Goal: Transaction & Acquisition: Purchase product/service

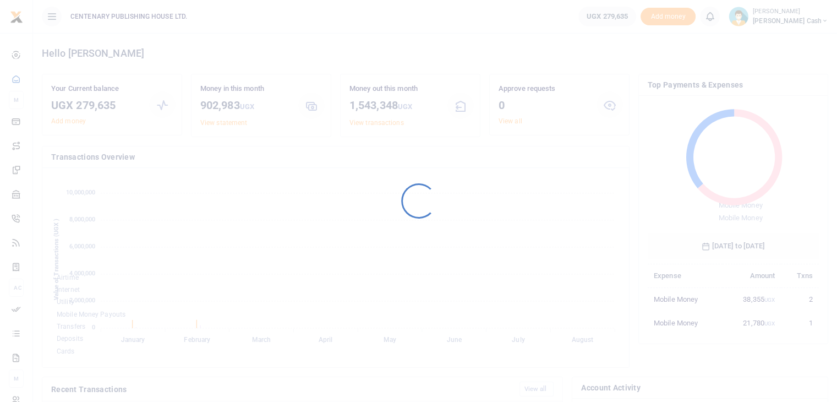
scroll to position [146, 163]
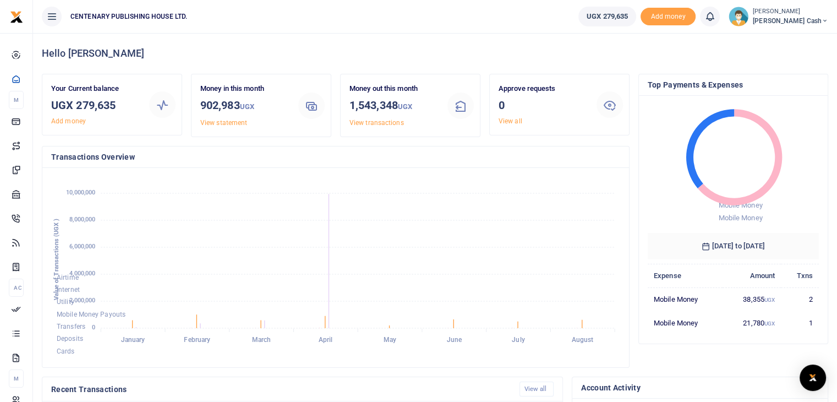
click at [749, 23] on img at bounding box center [739, 17] width 20 height 20
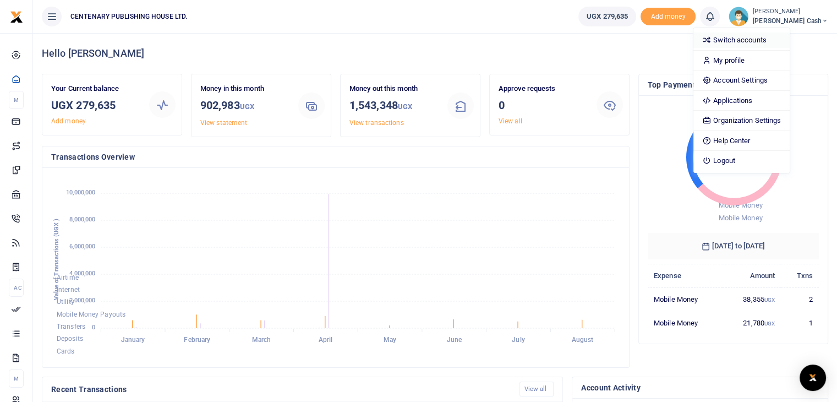
click at [770, 39] on link "Switch accounts" at bounding box center [742, 39] width 96 height 15
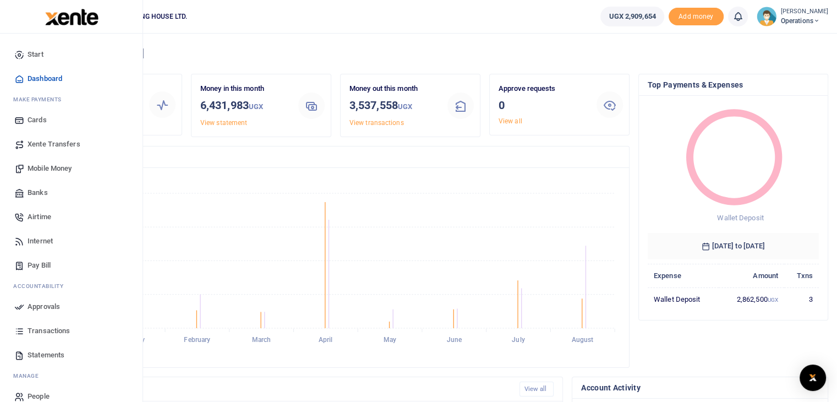
click at [57, 166] on span "Mobile Money" at bounding box center [50, 168] width 44 height 11
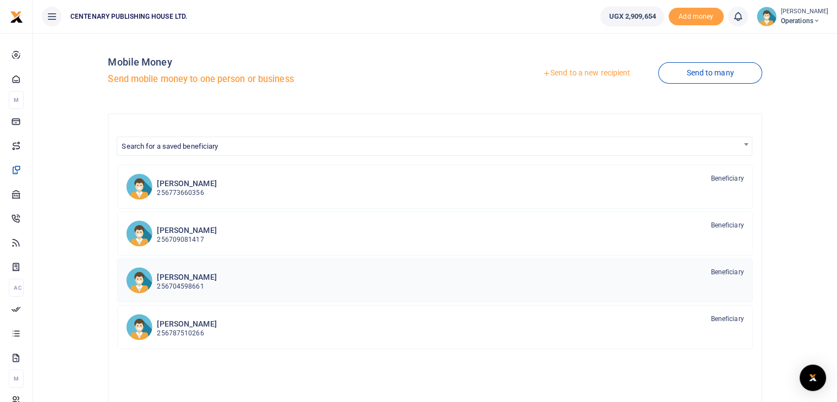
click at [185, 286] on p "256704598661" at bounding box center [186, 286] width 59 height 10
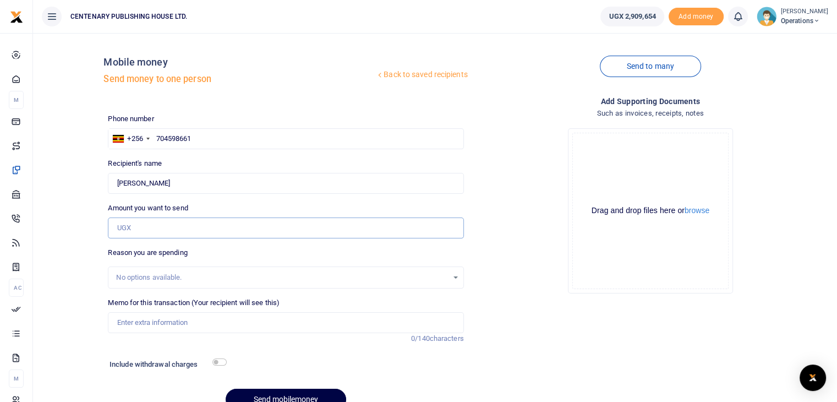
click at [223, 228] on input "Amount you want to send" at bounding box center [286, 227] width 356 height 21
type input "600,000"
click at [187, 318] on input "Memo for this transaction (Your recipient will see this)" at bounding box center [286, 322] width 356 height 21
type input "T"
type input "Kigezi convention field"
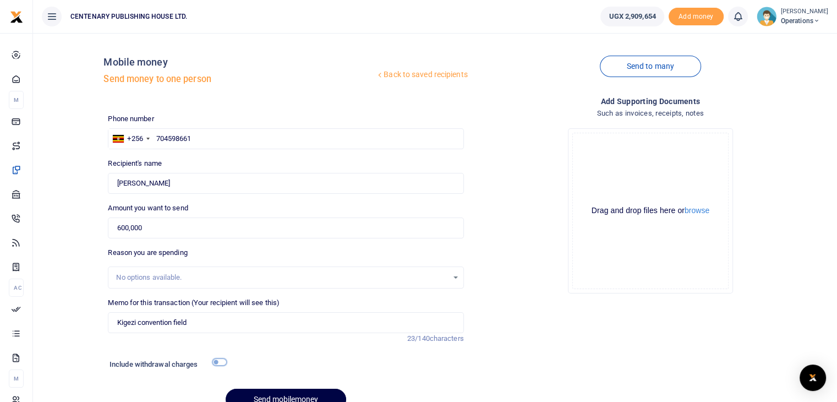
click at [216, 364] on input "checkbox" at bounding box center [219, 361] width 14 height 7
checkbox input "true"
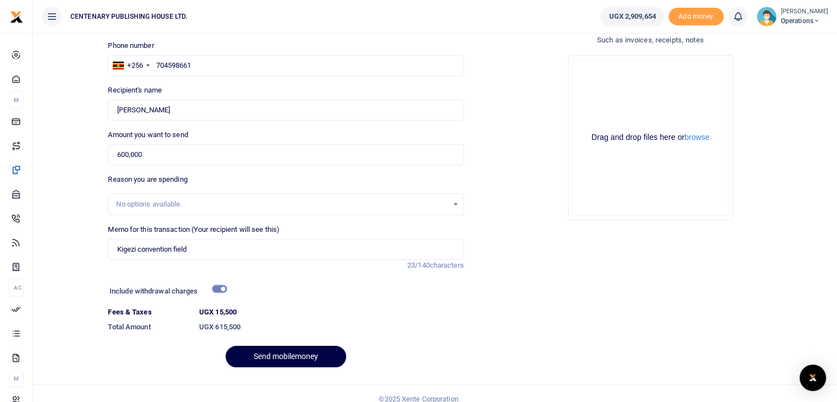
scroll to position [84, 0]
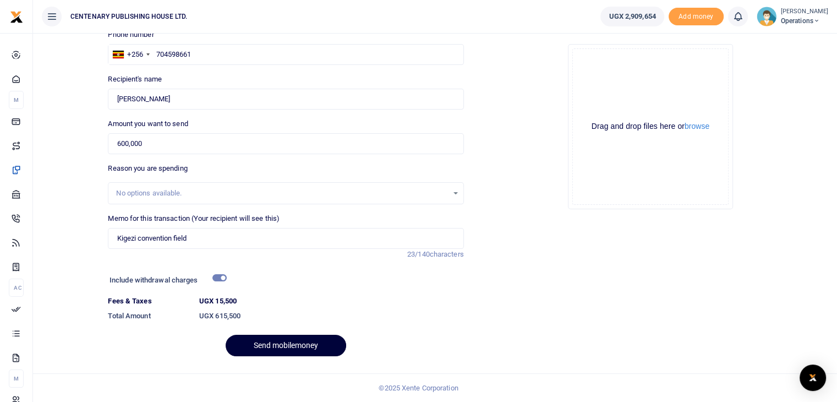
click at [325, 346] on button "Send mobilemoney" at bounding box center [286, 345] width 121 height 21
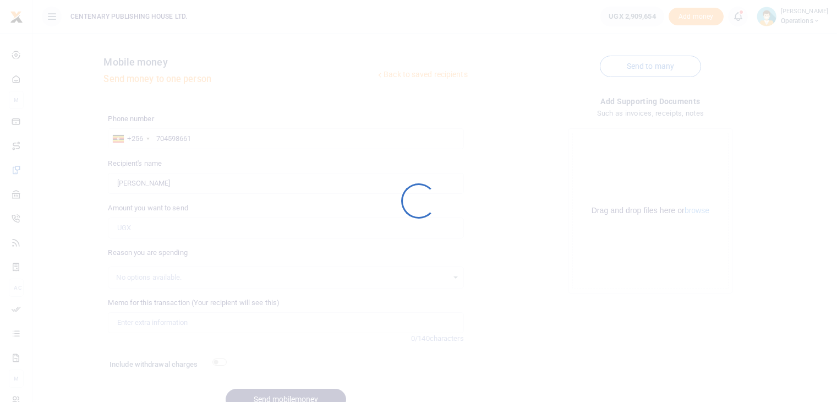
scroll to position [54, 0]
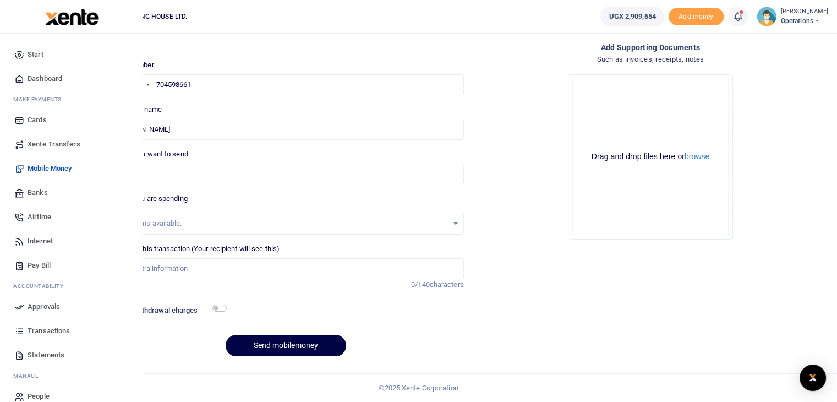
click at [43, 170] on span "Mobile Money" at bounding box center [50, 168] width 44 height 11
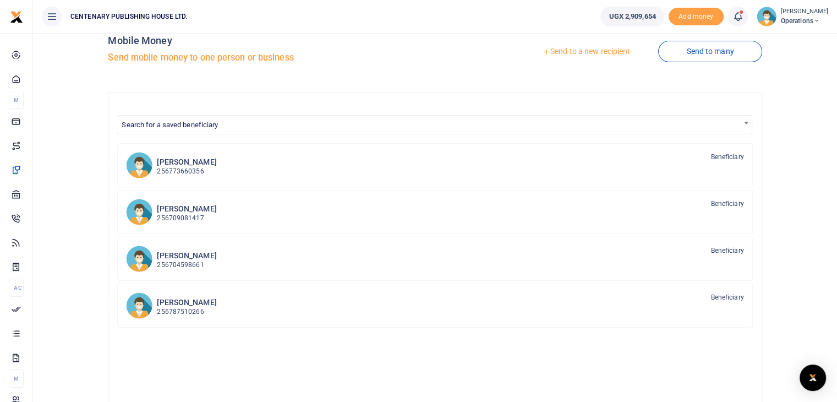
scroll to position [80, 0]
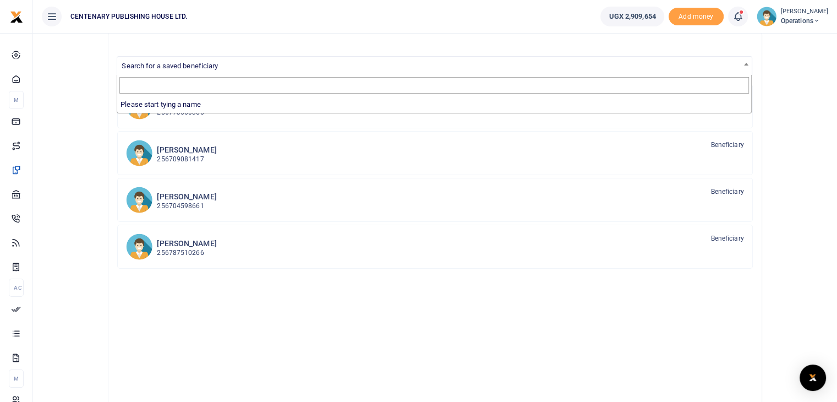
click at [218, 65] on span "Search for a saved beneficiary" at bounding box center [170, 66] width 96 height 8
type input "joash"
click at [754, 103] on div "Search for a saved beneficiary Herman Nsereko 256773660356 Beneficiary Edric Ma…" at bounding box center [435, 239] width 654 height 413
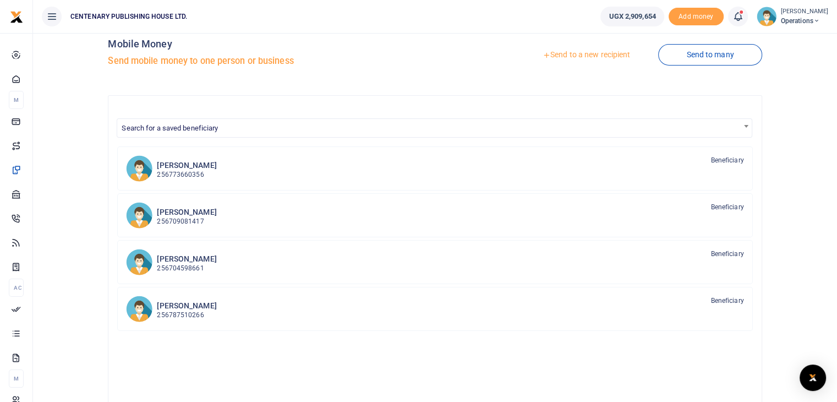
scroll to position [0, 0]
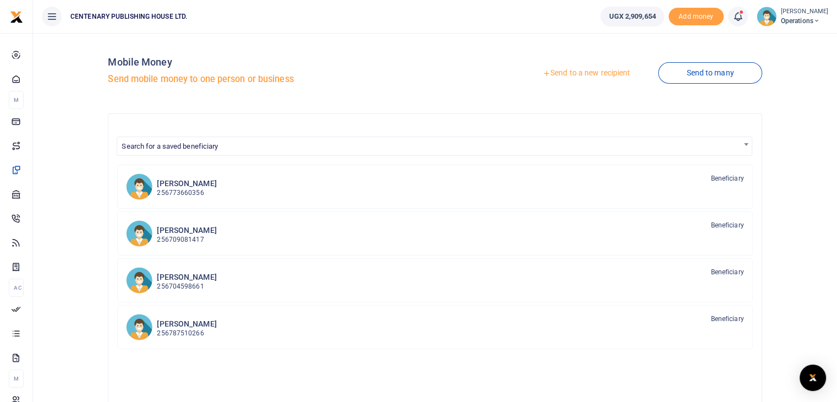
click at [570, 72] on link "Send to a new recipient" at bounding box center [587, 73] width 144 height 20
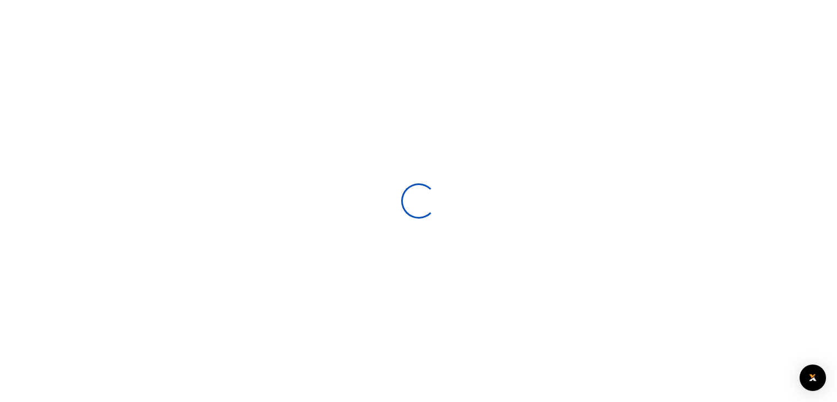
select select
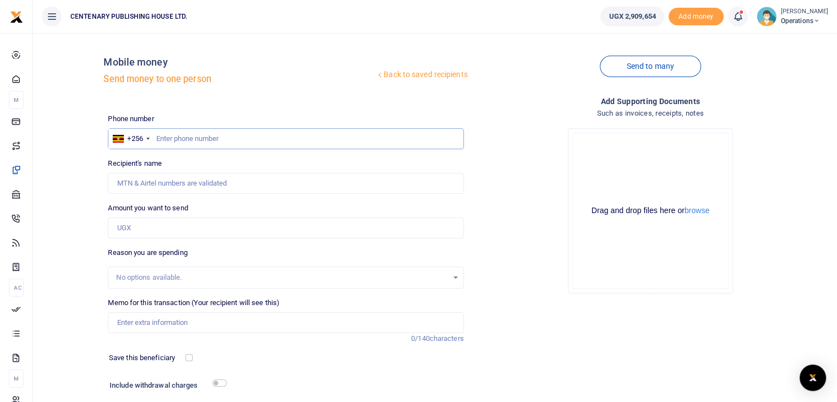
click at [158, 137] on input "text" at bounding box center [286, 138] width 356 height 21
click at [183, 140] on input "78888861" at bounding box center [286, 138] width 356 height 21
type input "788888861"
type input "[PERSON_NAME]"
click at [204, 139] on input "788888861" at bounding box center [286, 138] width 356 height 21
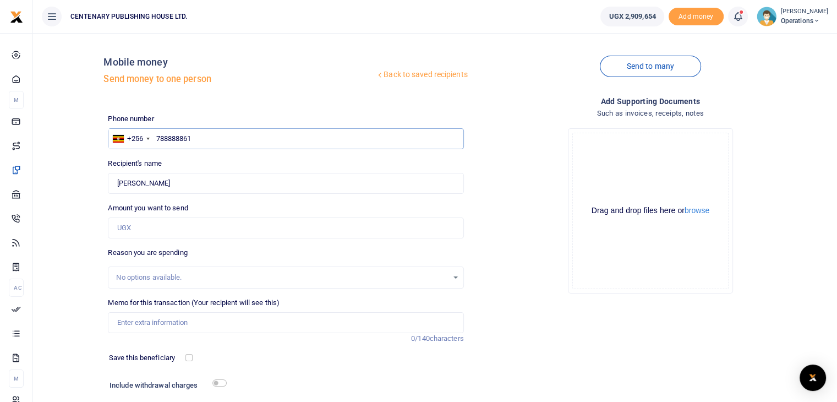
type input "788888861"
click at [181, 233] on input "Amount you want to send" at bounding box center [286, 227] width 356 height 21
type input "600,000"
click at [176, 328] on input "Memo for this transaction (Your recipient will see this)" at bounding box center [286, 322] width 356 height 21
type input "Kigezi convention field"
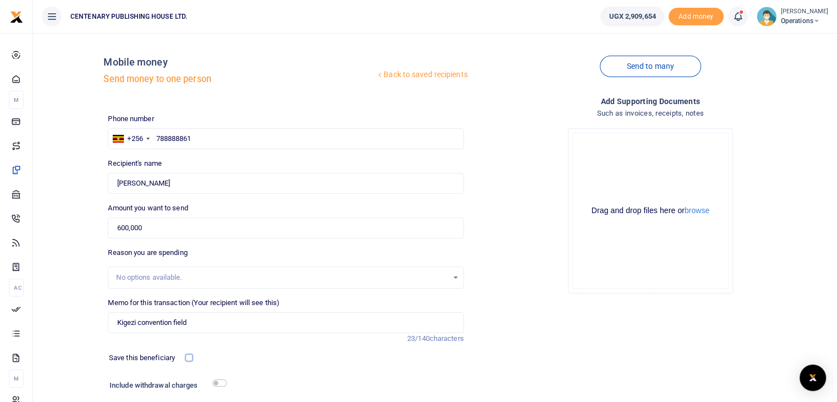
click at [189, 356] on input "checkbox" at bounding box center [189, 357] width 7 height 7
checkbox input "true"
click at [219, 384] on input "checkbox" at bounding box center [219, 382] width 14 height 7
checkbox input "true"
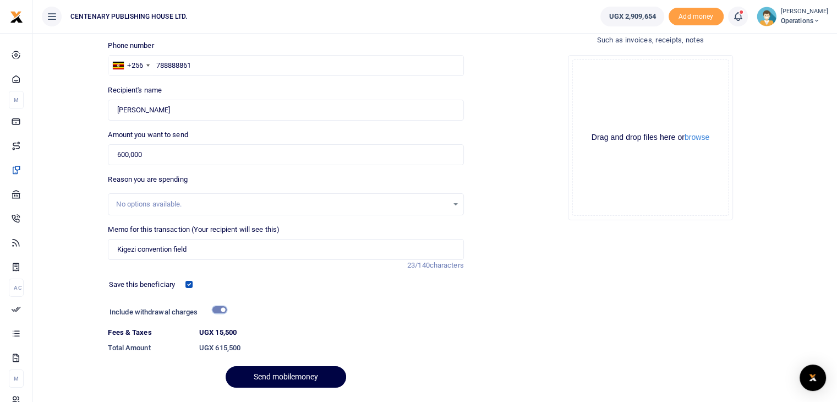
scroll to position [105, 0]
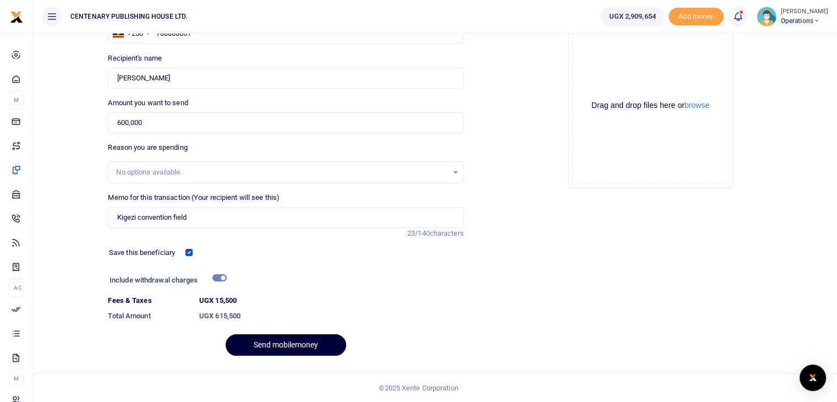
click at [280, 348] on button "Send mobilemoney" at bounding box center [286, 344] width 121 height 21
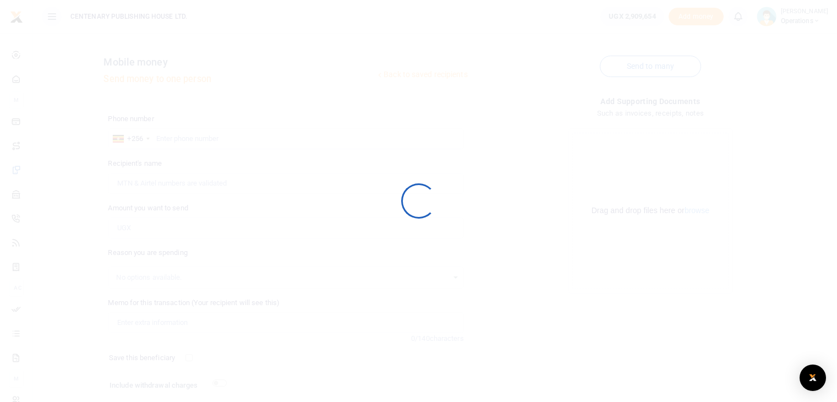
scroll to position [75, 0]
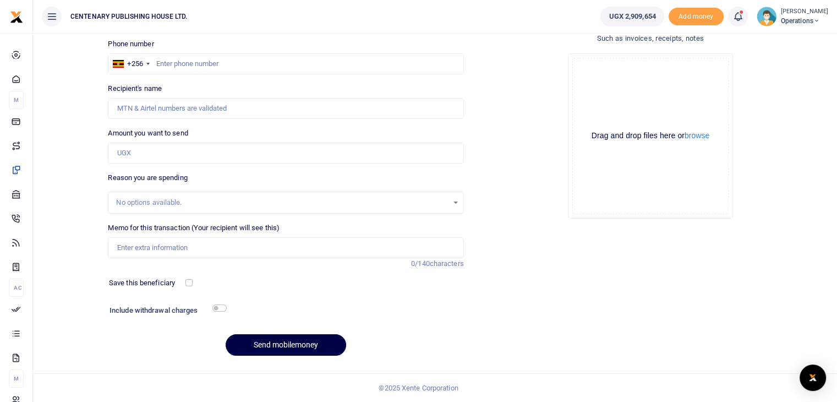
click at [741, 18] on icon at bounding box center [738, 16] width 11 height 12
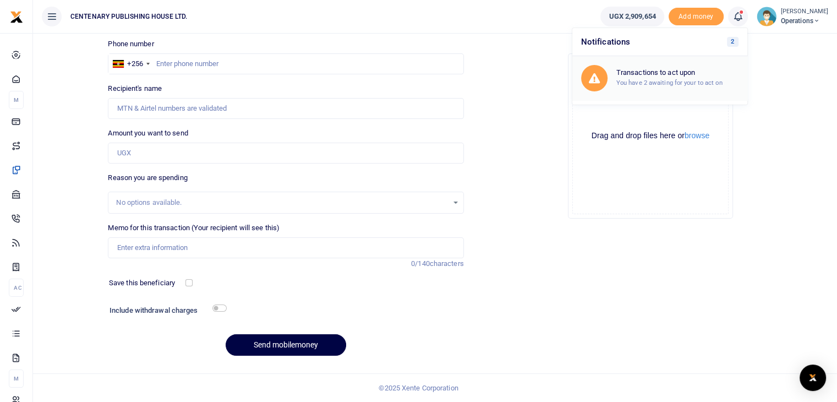
click at [685, 79] on small "You have 2 awaiting for your to act on" at bounding box center [670, 83] width 106 height 8
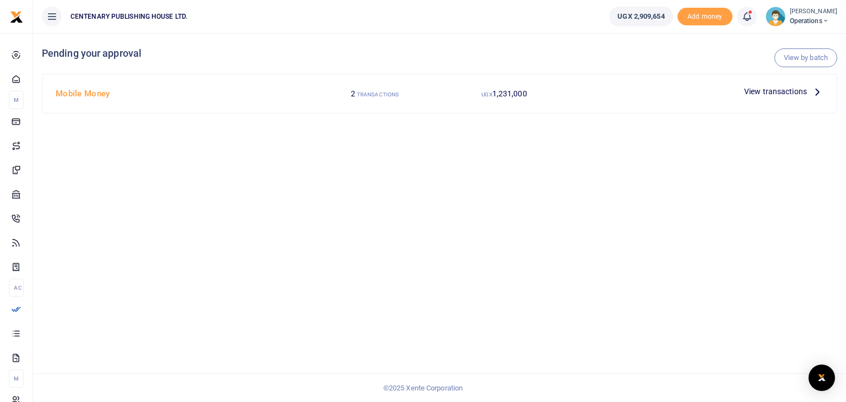
click at [814, 89] on icon at bounding box center [817, 91] width 12 height 12
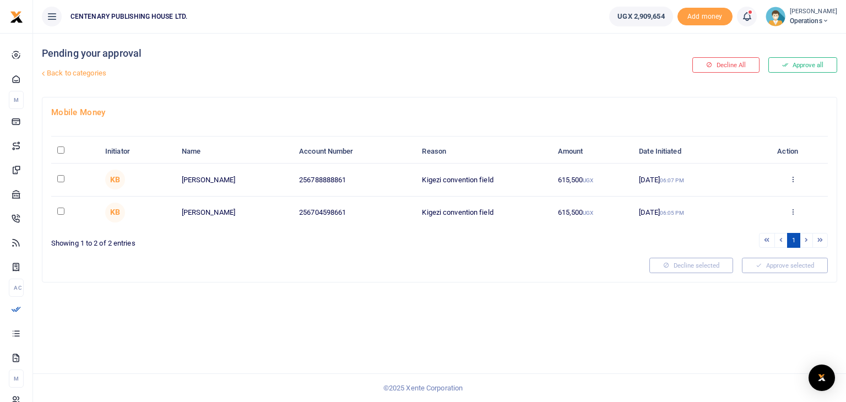
click at [63, 179] on input "checkbox" at bounding box center [60, 178] width 7 height 7
checkbox input "true"
click at [62, 209] on input "checkbox" at bounding box center [60, 211] width 7 height 7
checkbox input "true"
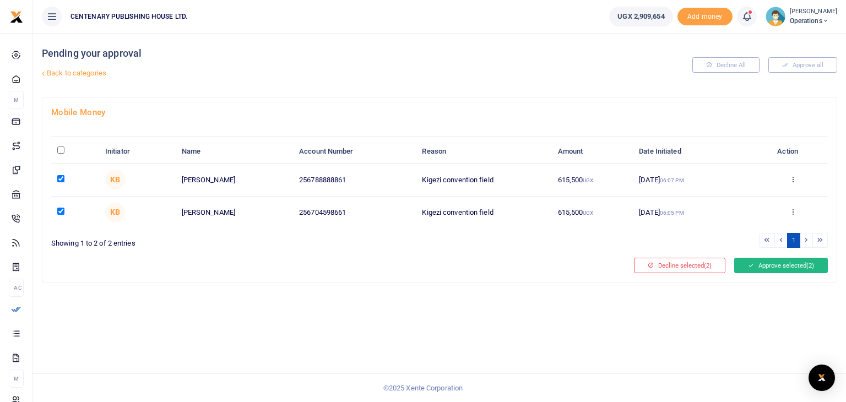
click at [786, 267] on button "Approve selected (2)" at bounding box center [781, 265] width 94 height 15
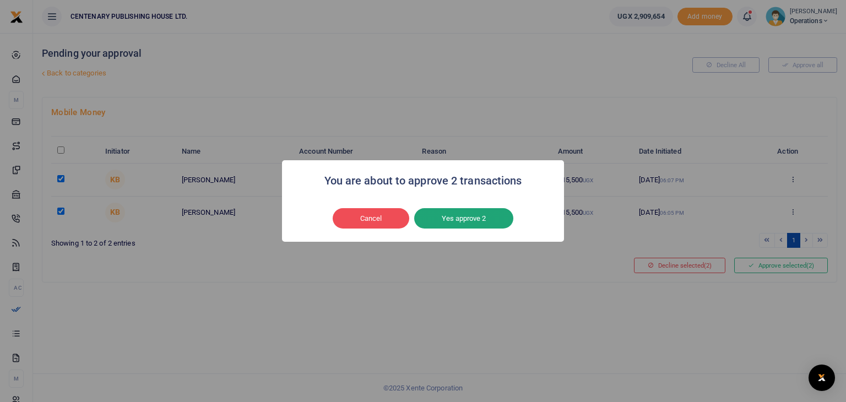
click at [474, 223] on button "Yes approve 2" at bounding box center [463, 218] width 99 height 21
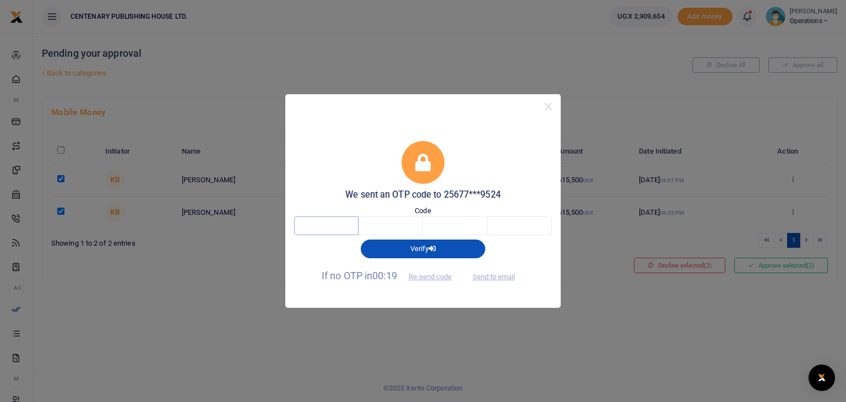
click at [335, 231] on input "text" at bounding box center [326, 225] width 64 height 19
type input "1"
type input "0"
type input "4"
type input "9"
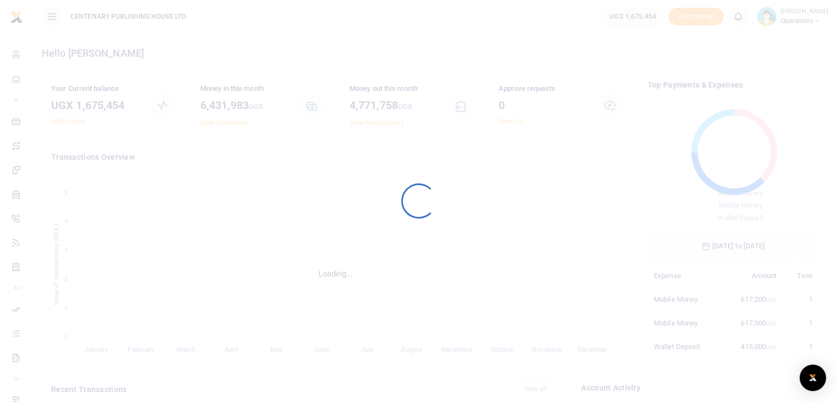
scroll to position [9, 9]
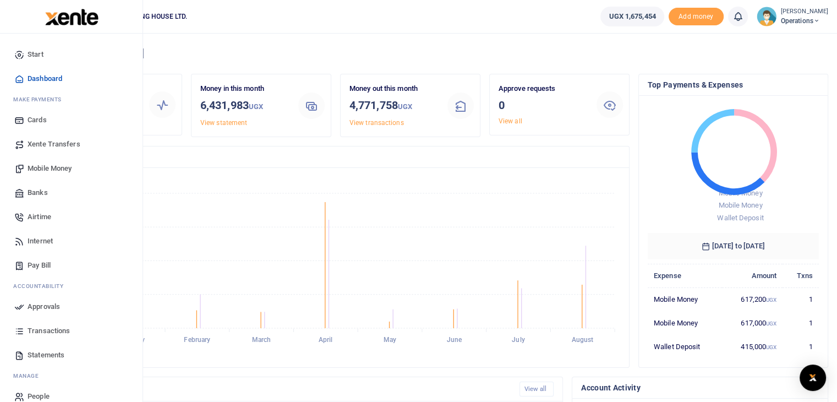
click at [88, 172] on link "Mobile Money" at bounding box center [71, 168] width 125 height 24
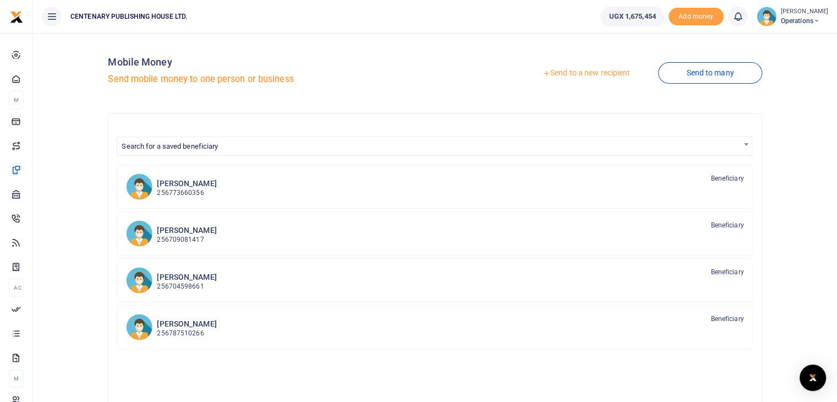
click at [577, 71] on link "Send to a new recipient" at bounding box center [587, 73] width 144 height 20
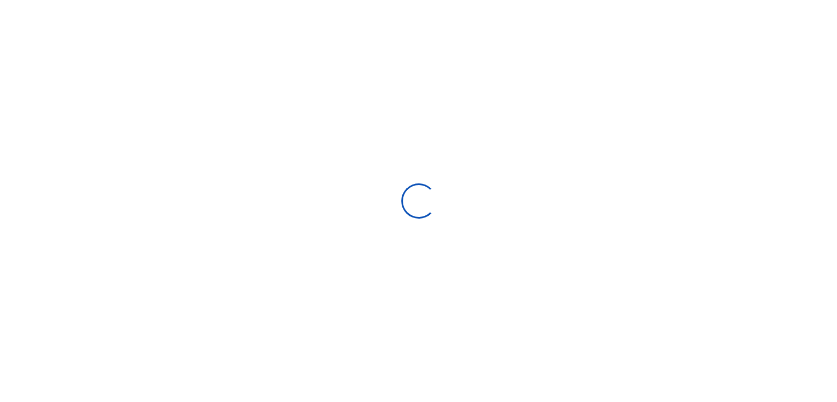
select select
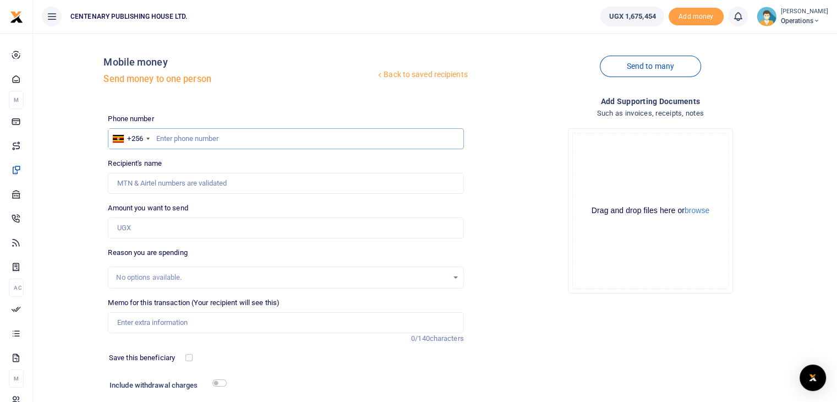
click at [156, 141] on input "text" at bounding box center [286, 138] width 356 height 21
type input "703396908"
type input "Peninah Nankya"
type input "703396908"
click at [138, 233] on input "Amount you want to send" at bounding box center [286, 227] width 356 height 21
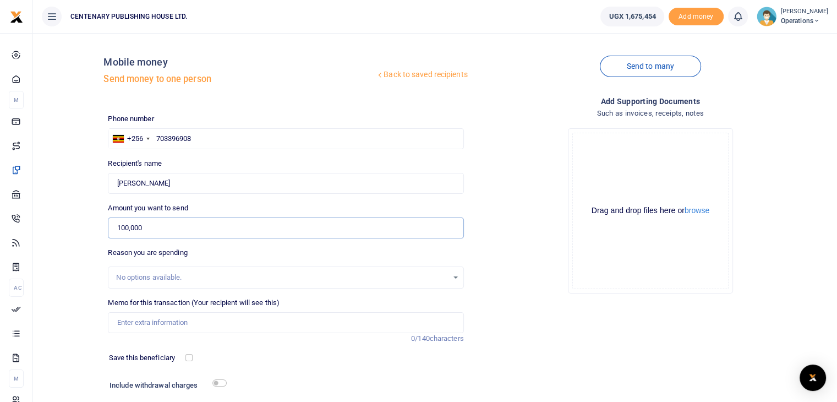
type input "100,000"
click at [170, 326] on input "Memo for this transaction (Your recipient will see this)" at bounding box center [286, 322] width 356 height 21
type input "All clergy field mukono"
click at [188, 356] on input "checkbox" at bounding box center [189, 357] width 7 height 7
checkbox input "true"
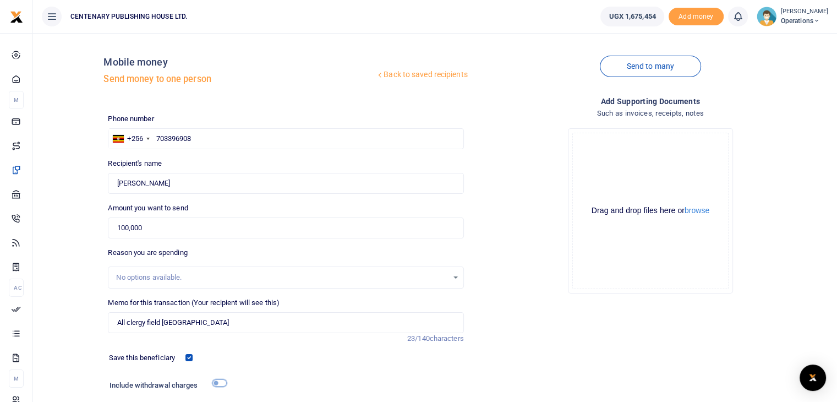
click at [216, 381] on input "checkbox" at bounding box center [219, 382] width 14 height 7
checkbox input "true"
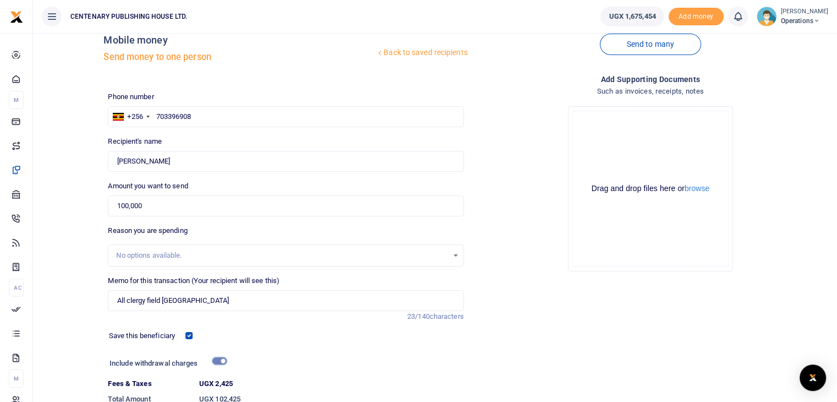
scroll to position [66, 0]
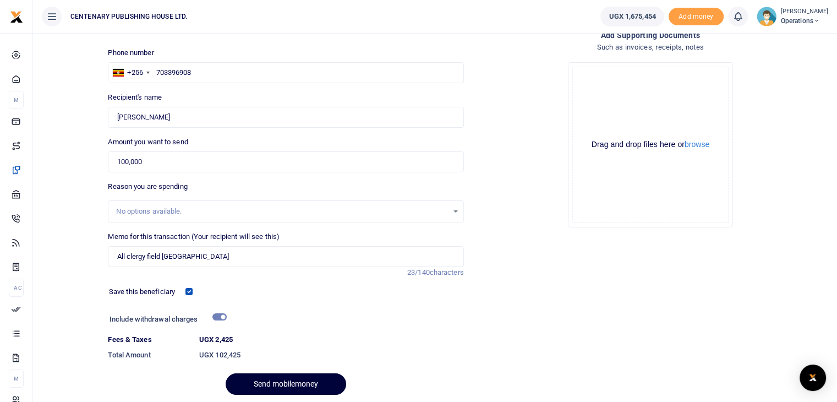
click at [294, 390] on button "Send mobilemoney" at bounding box center [286, 383] width 121 height 21
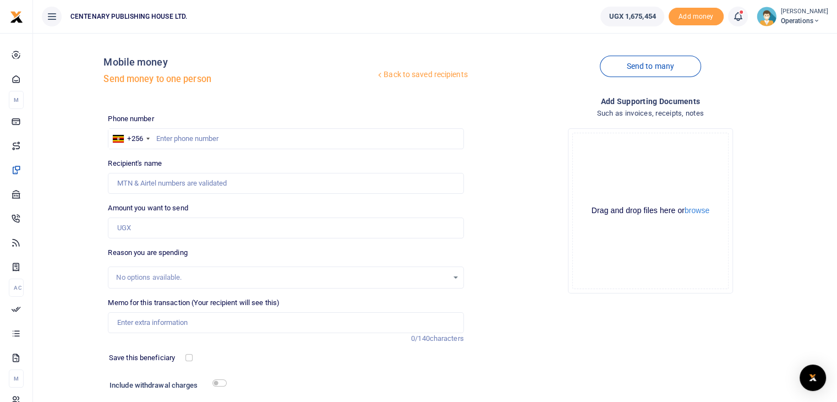
click at [450, 77] on link "Back to saved recipients" at bounding box center [421, 75] width 93 height 20
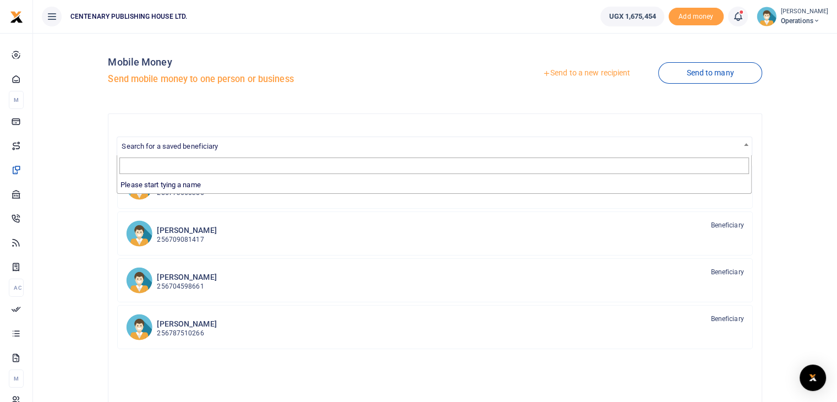
click at [152, 148] on span "Search for a saved beneficiary" at bounding box center [170, 146] width 96 height 8
type input "f"
click at [557, 71] on link "Send to a new recipient" at bounding box center [587, 73] width 144 height 20
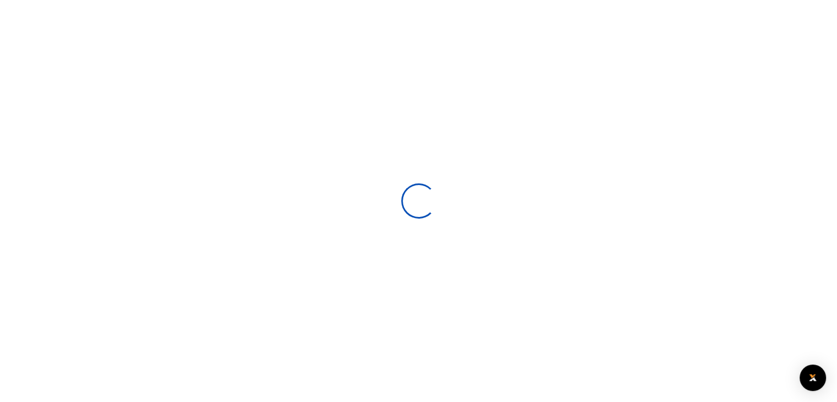
select select
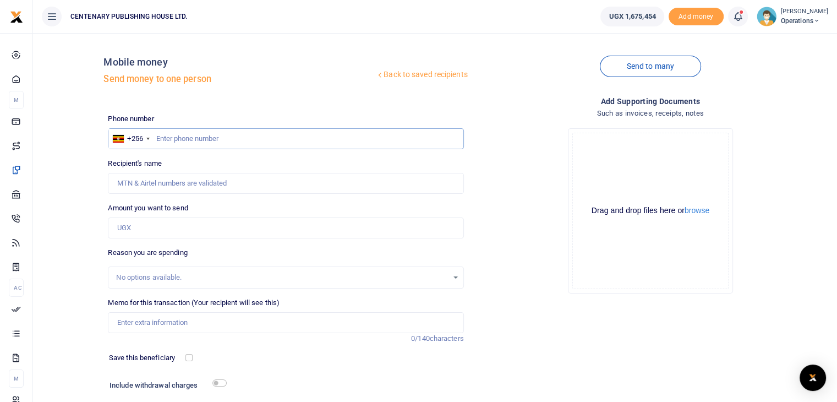
click at [159, 141] on input "text" at bounding box center [286, 138] width 356 height 21
type input "750991675"
type input "[PERSON_NAME]"
type input "750991675"
click at [155, 225] on input "Amount you want to send" at bounding box center [286, 227] width 356 height 21
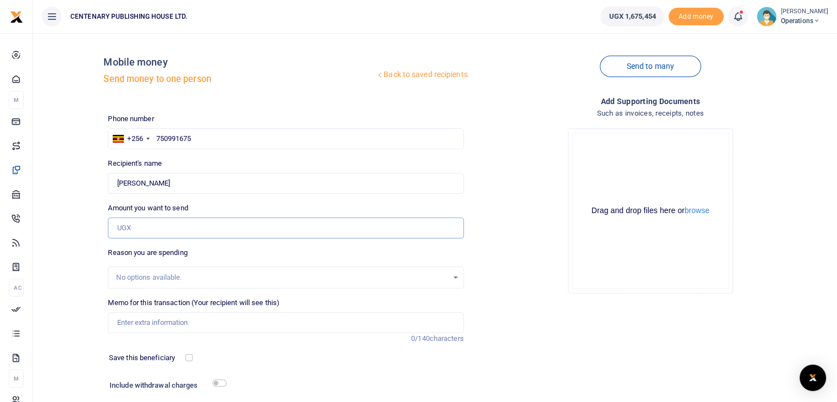
type input "100,000"
click at [185, 329] on input "Memo for this transaction (Your recipient will see this)" at bounding box center [286, 322] width 356 height 21
type input "All clergy field mukono"
click at [191, 358] on input "checkbox" at bounding box center [189, 357] width 7 height 7
checkbox input "true"
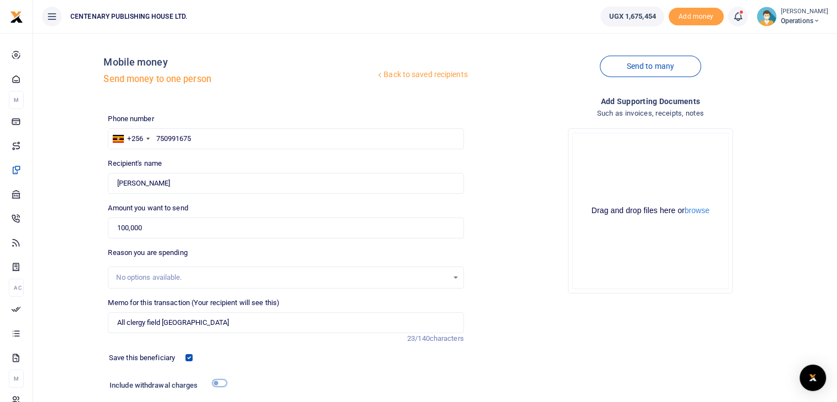
click at [220, 383] on input "checkbox" at bounding box center [219, 382] width 14 height 7
checkbox input "true"
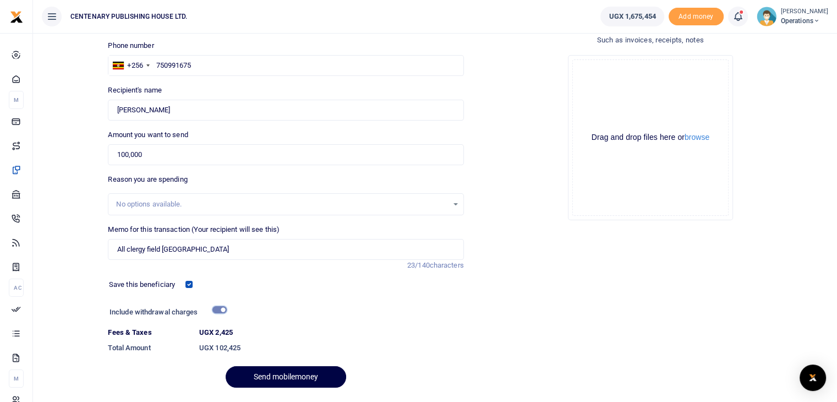
scroll to position [105, 0]
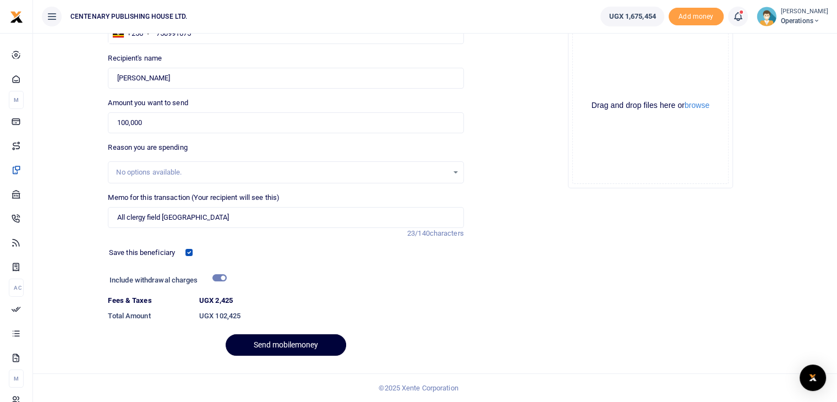
click at [294, 346] on button "Send mobilemoney" at bounding box center [286, 344] width 121 height 21
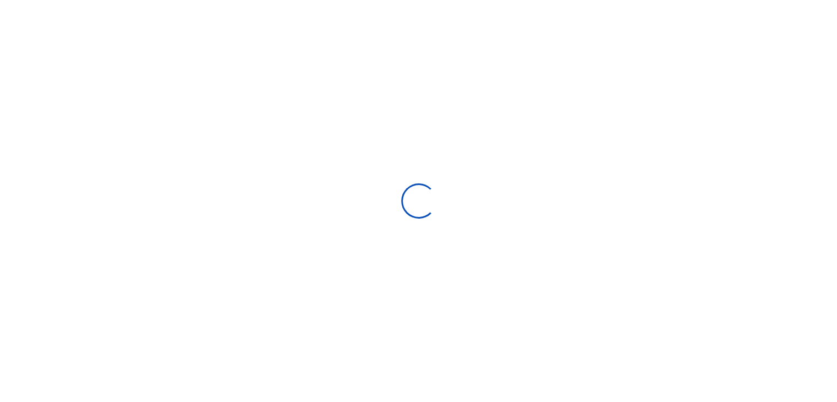
scroll to position [75, 0]
select select "Loading bundles"
select select
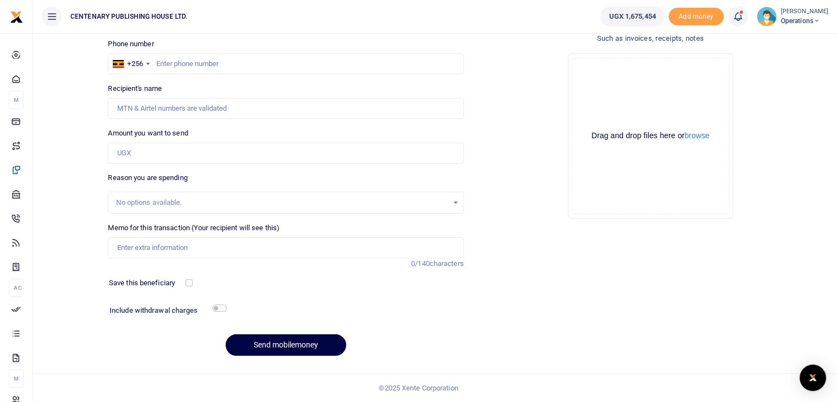
click at [744, 16] on icon at bounding box center [738, 16] width 11 height 12
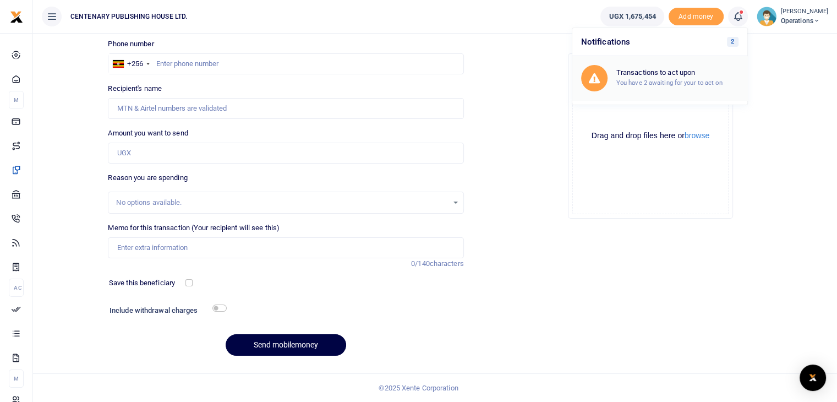
click at [713, 82] on small "You have 2 awaiting for your to act on" at bounding box center [670, 83] width 106 height 8
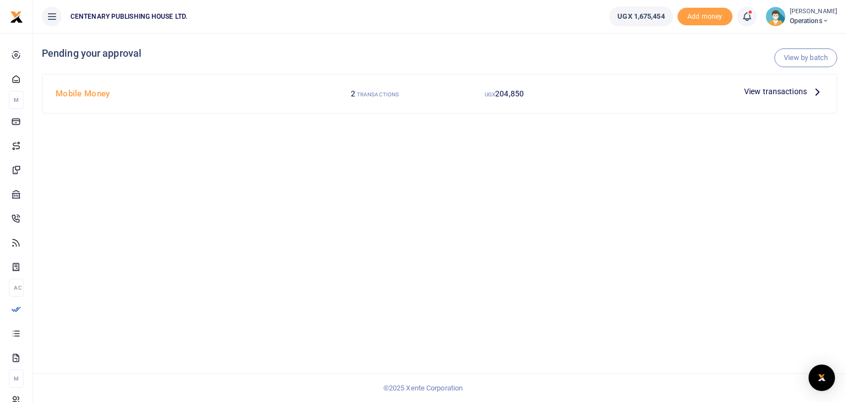
click at [804, 91] on span "View transactions" at bounding box center [775, 91] width 63 height 12
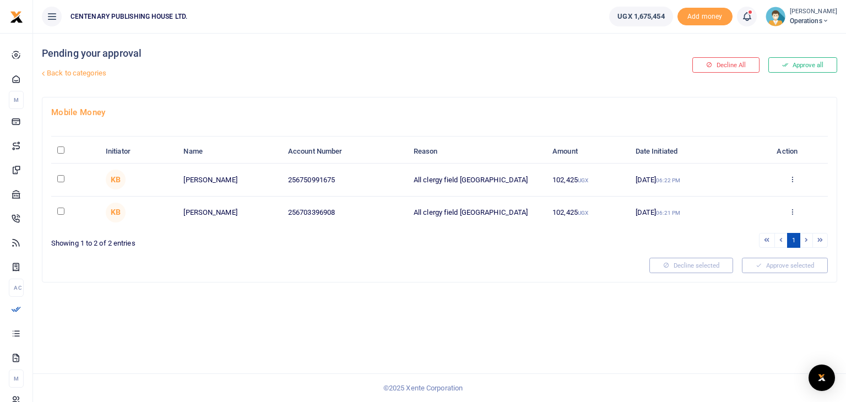
click at [59, 179] on input "checkbox" at bounding box center [60, 178] width 7 height 7
checkbox input "true"
click at [58, 212] on input "checkbox" at bounding box center [60, 211] width 7 height 7
checkbox input "true"
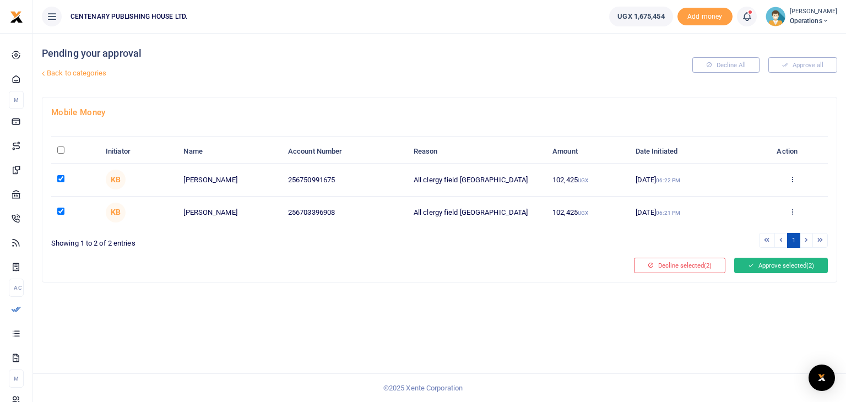
click at [787, 265] on button "Approve selected (2)" at bounding box center [781, 265] width 94 height 15
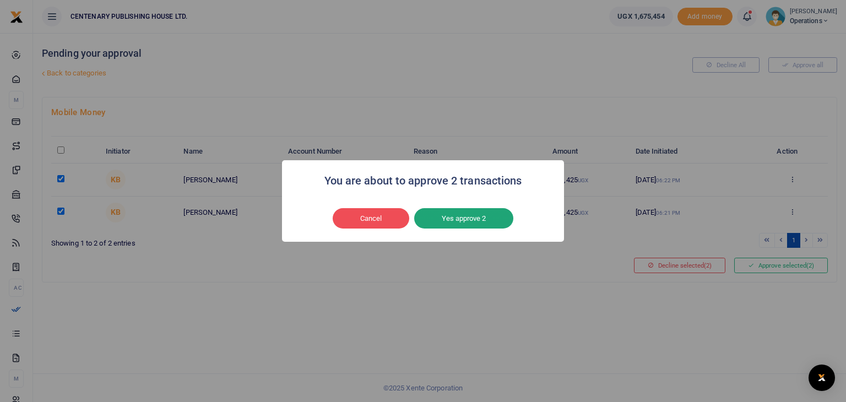
click at [443, 216] on button "Yes approve 2" at bounding box center [463, 218] width 99 height 21
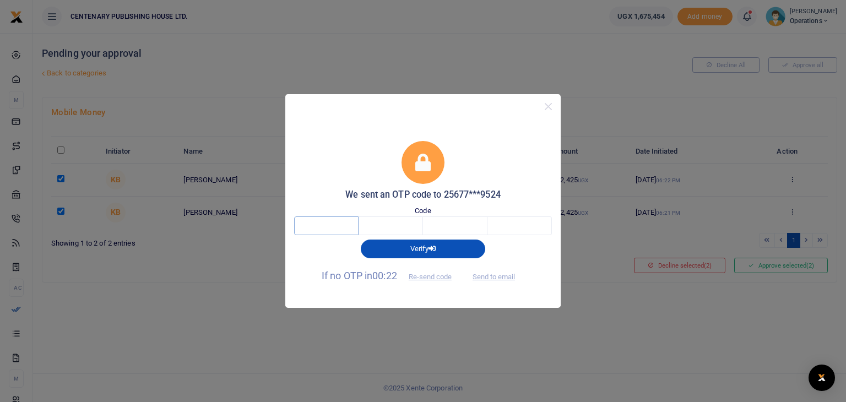
click at [331, 234] on input "text" at bounding box center [326, 225] width 64 height 19
type input "6"
type input "1"
type input "9"
type input "2"
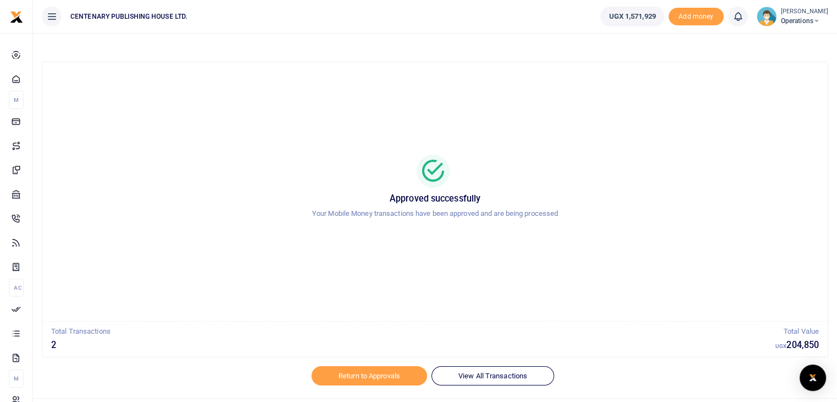
click at [794, 23] on span "Operations" at bounding box center [804, 21] width 47 height 10
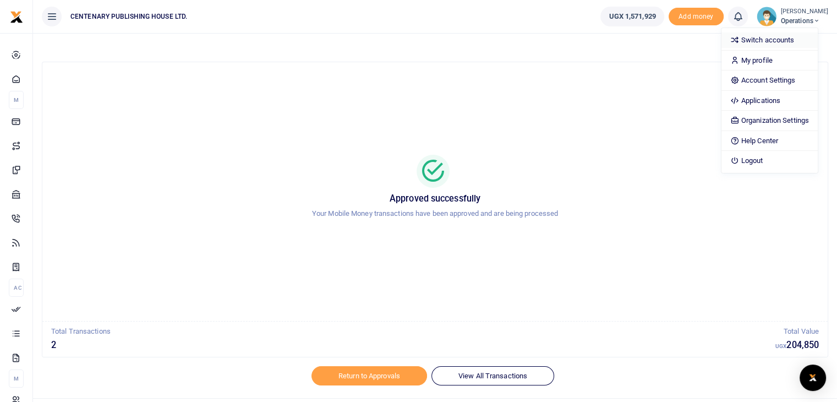
click at [768, 42] on link "Switch accounts" at bounding box center [770, 39] width 96 height 15
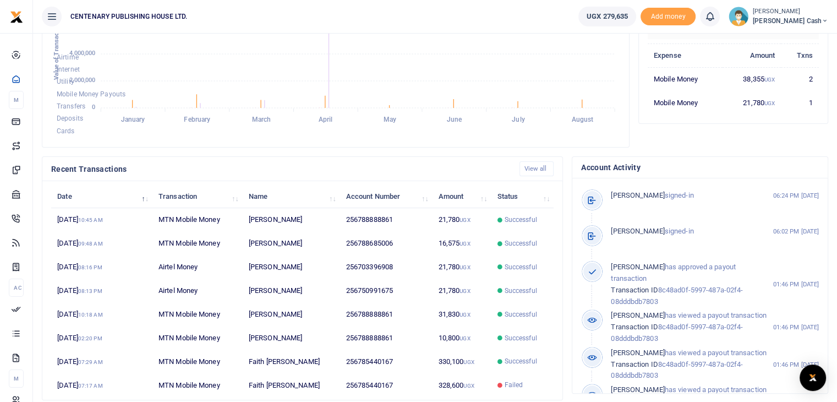
scroll to position [254, 0]
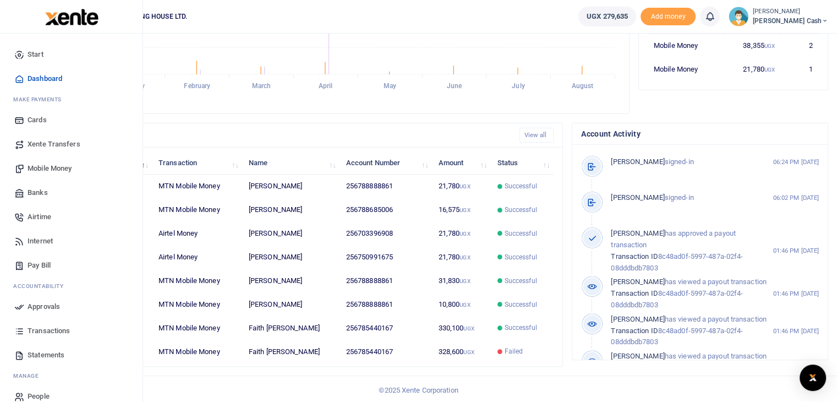
click at [68, 170] on span "Mobile Money" at bounding box center [50, 168] width 44 height 11
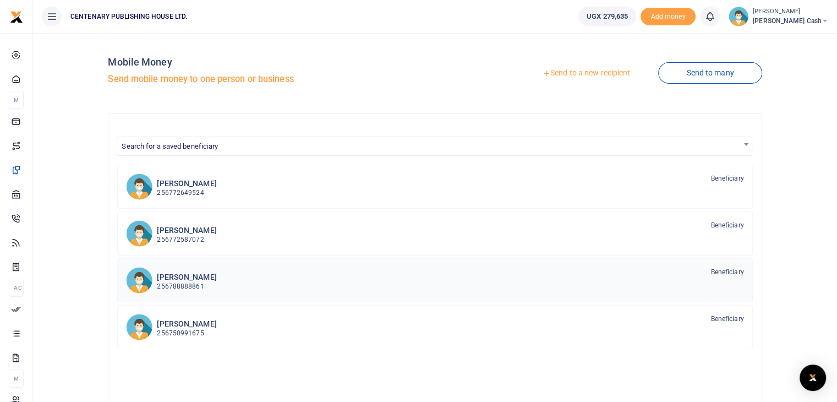
click at [216, 279] on h6 "Joash Byamukama" at bounding box center [186, 276] width 59 height 9
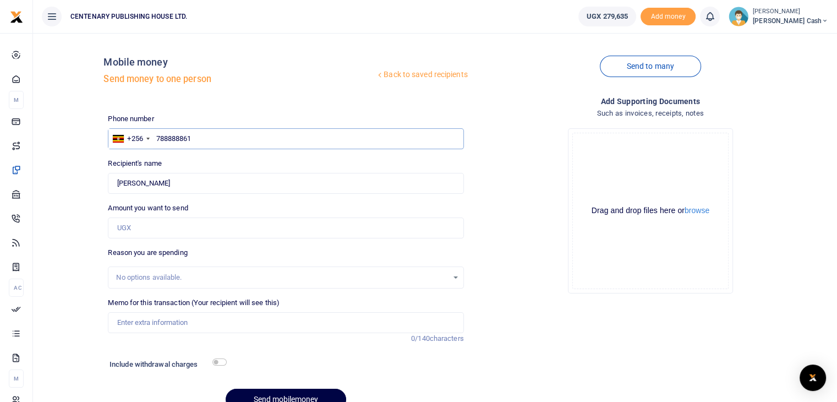
click at [246, 141] on input "788888861" at bounding box center [286, 138] width 356 height 21
type input "7"
click at [389, 77] on link "Back to saved recipients" at bounding box center [421, 75] width 93 height 20
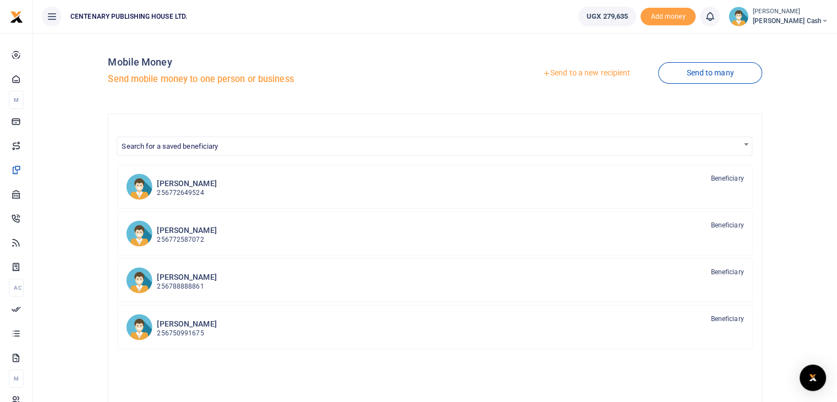
click at [620, 72] on link "Send to a new recipient" at bounding box center [587, 73] width 144 height 20
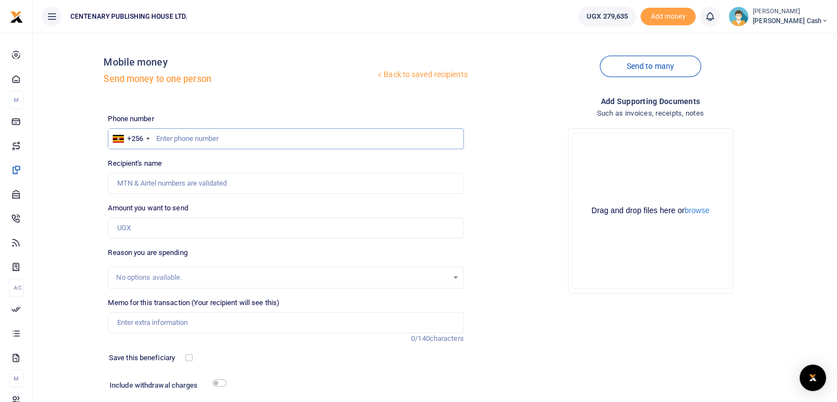
click at [159, 140] on input "text" at bounding box center [286, 138] width 356 height 21
type input "704598661"
click at [148, 225] on input "Amount you want to send" at bounding box center [286, 227] width 356 height 21
type input "[PERSON_NAME]"
type input "25,000"
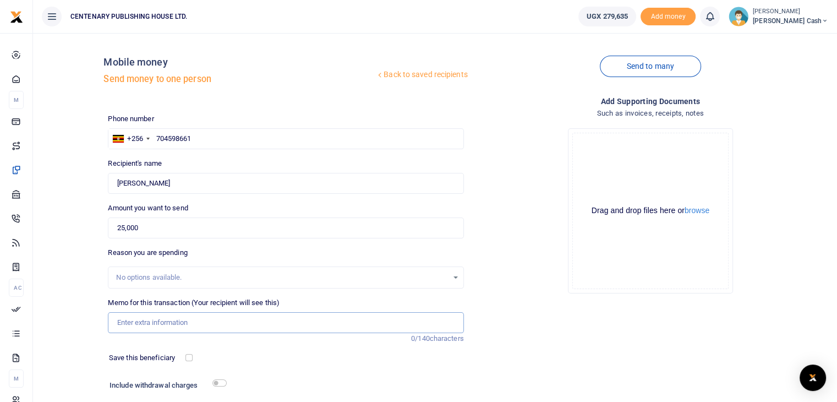
click at [160, 319] on input "Memo for this transaction (Your recipient will see this)" at bounding box center [286, 322] width 356 height 21
type input "Loading kabale and mukono"
click at [187, 352] on div "Save this beneficiary" at bounding box center [149, 357] width 88 height 11
click at [190, 359] on input "checkbox" at bounding box center [189, 357] width 7 height 7
checkbox input "true"
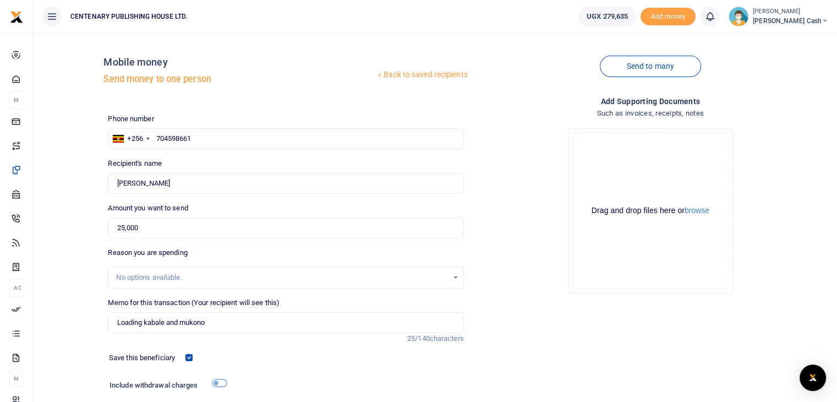
click at [218, 381] on input "checkbox" at bounding box center [219, 382] width 14 height 7
checkbox input "true"
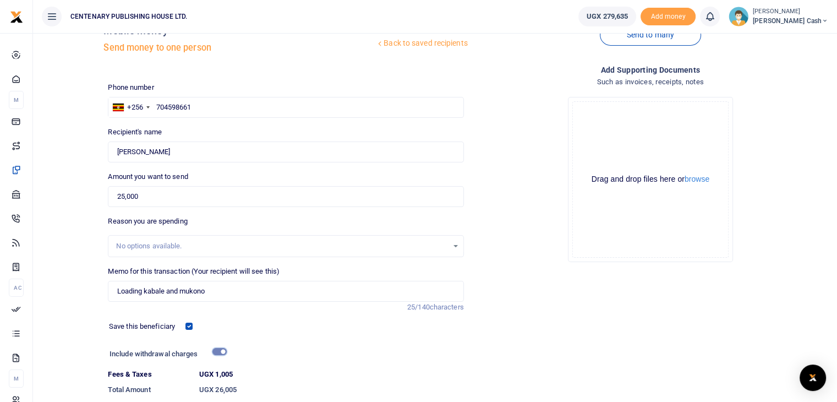
scroll to position [2, 0]
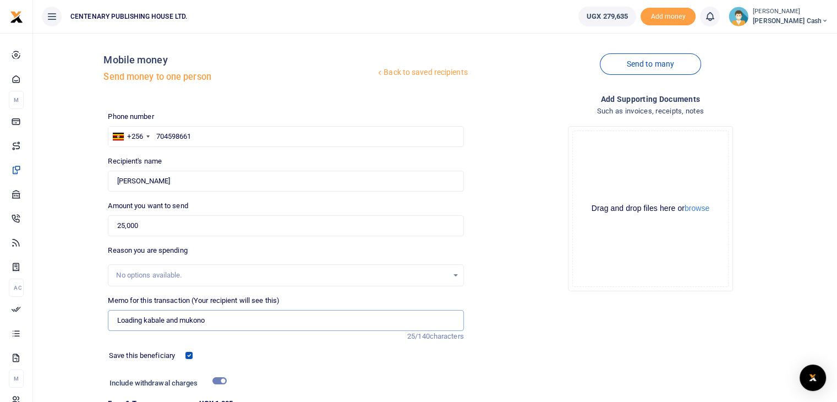
click at [144, 324] on input "Loading kabale and mukono" at bounding box center [286, 320] width 356 height 21
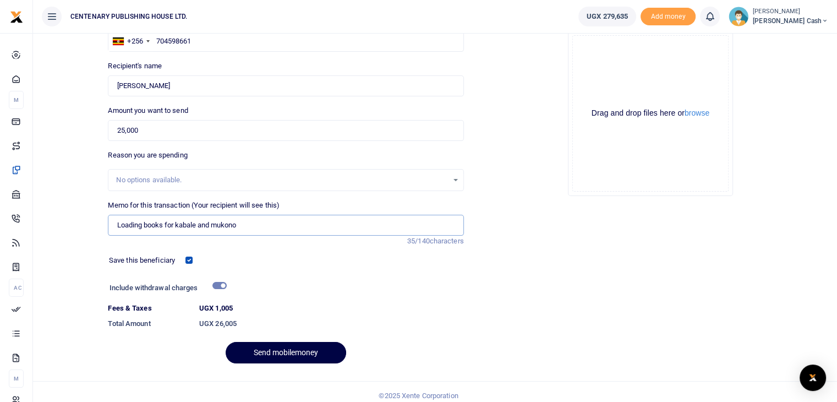
scroll to position [105, 0]
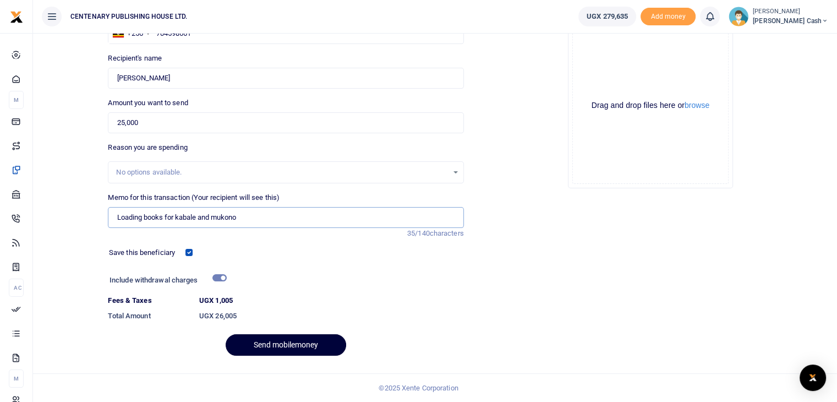
type input "Loading books for kabale and mukono"
click at [310, 341] on button "Send mobilemoney" at bounding box center [286, 344] width 121 height 21
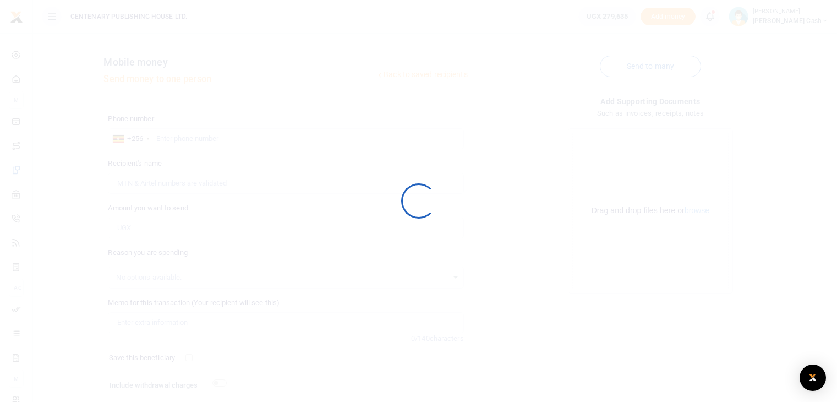
scroll to position [75, 0]
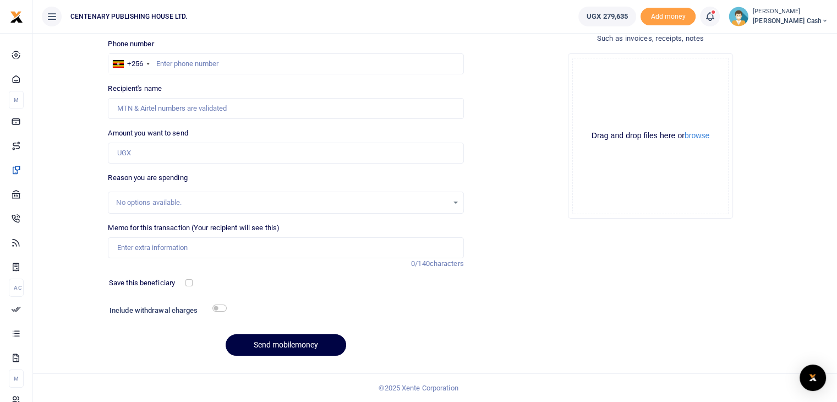
click at [716, 17] on span at bounding box center [716, 17] width 0 height 0
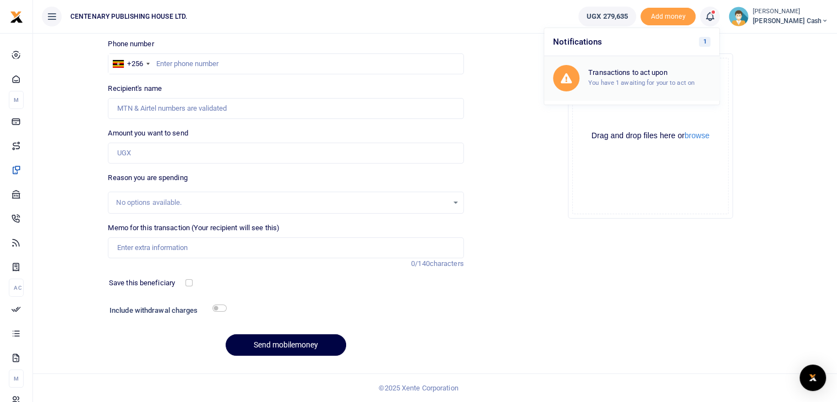
click at [685, 81] on small "You have 1 awaiting for your to act on" at bounding box center [641, 83] width 106 height 8
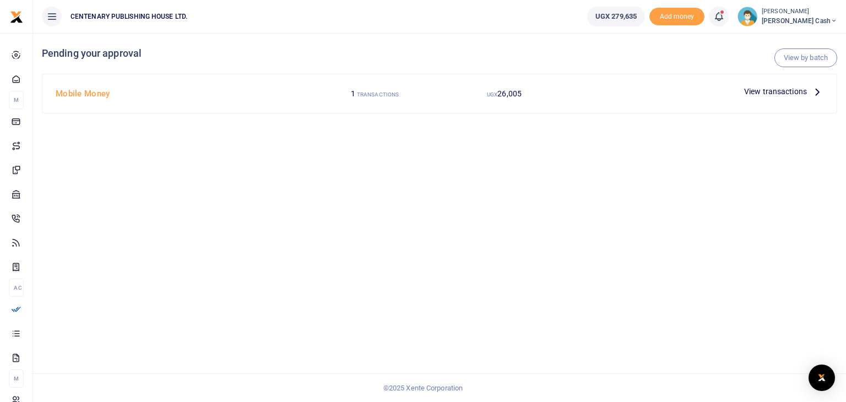
click at [806, 93] on p "View transactions" at bounding box center [783, 91] width 79 height 12
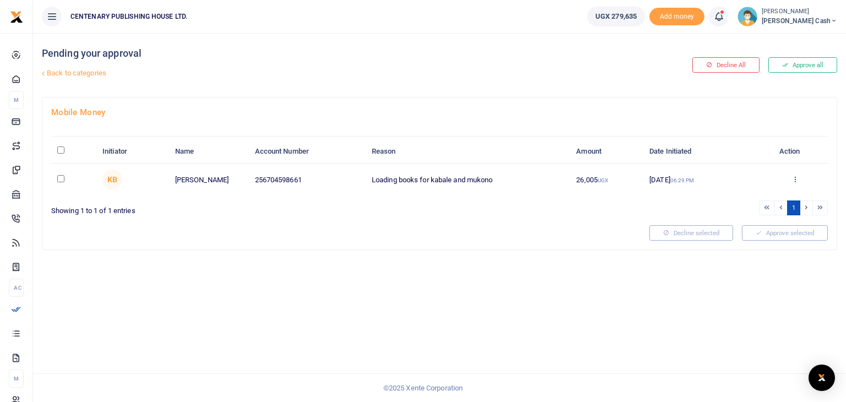
click at [794, 178] on icon at bounding box center [794, 179] width 7 height 8
click at [762, 200] on link "Approve" at bounding box center [754, 196] width 87 height 15
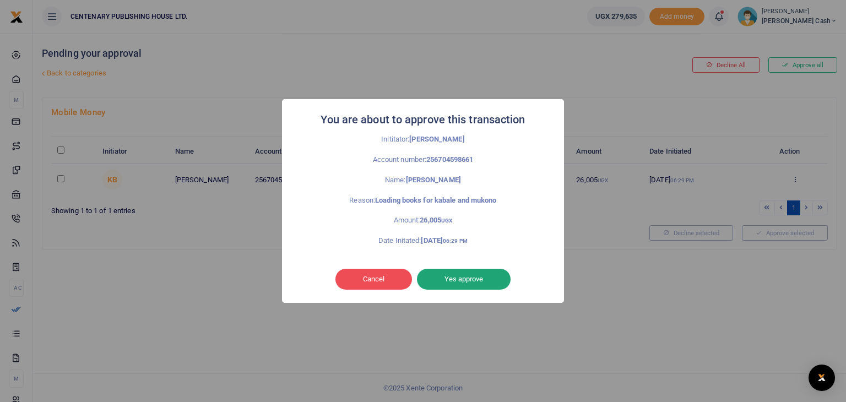
click at [484, 284] on button "Yes approve" at bounding box center [464, 279] width 94 height 21
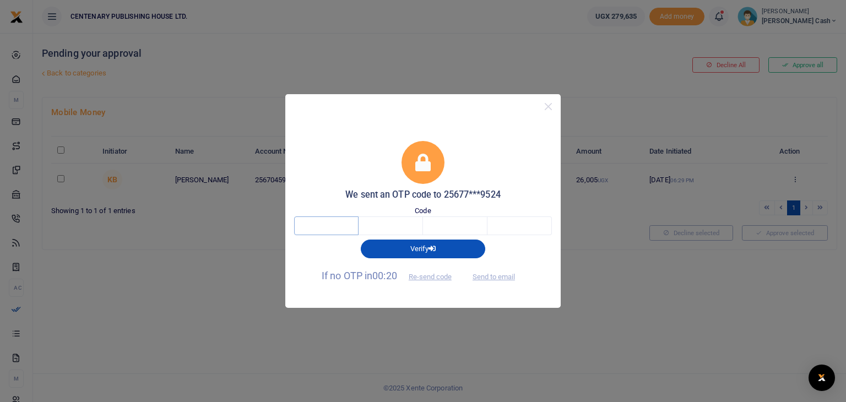
click at [330, 231] on input "text" at bounding box center [326, 225] width 64 height 19
type input "9"
type input "8"
type input "9"
type input "8"
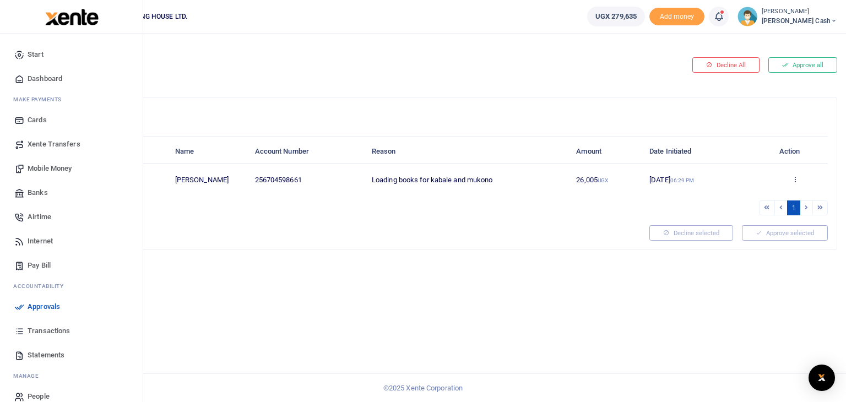
click at [51, 169] on span "Mobile Money" at bounding box center [50, 168] width 44 height 11
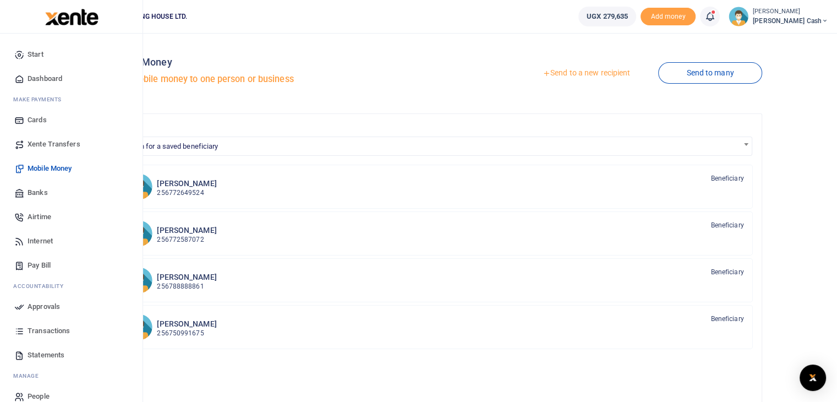
click at [47, 79] on span "Dashboard" at bounding box center [45, 78] width 35 height 11
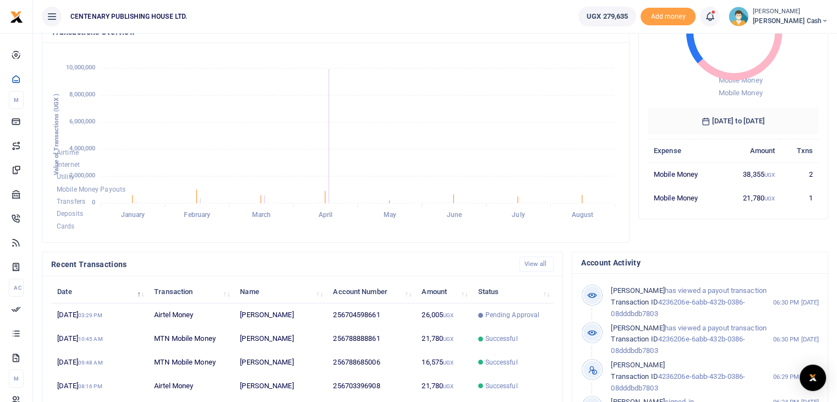
scroll to position [191, 0]
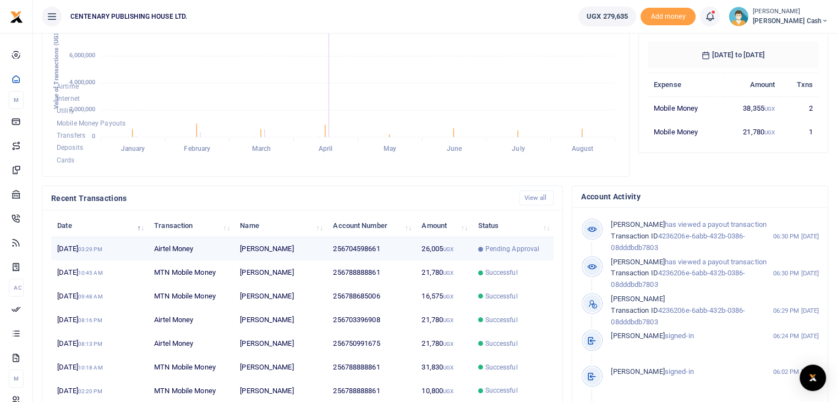
click at [537, 248] on span "Pending Approval" at bounding box center [513, 249] width 54 height 10
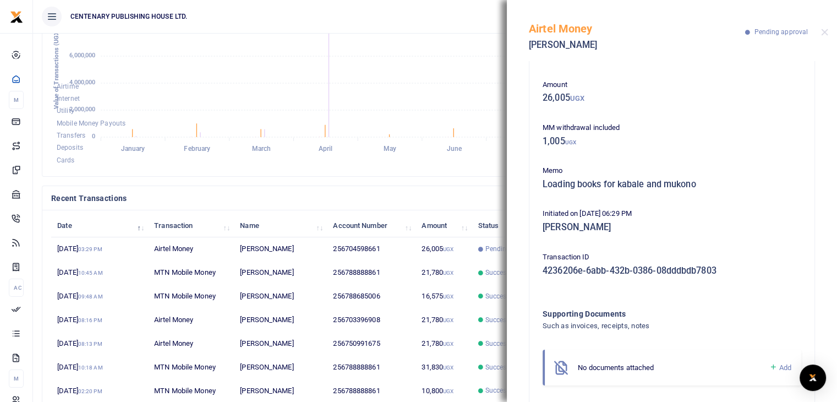
scroll to position [60, 0]
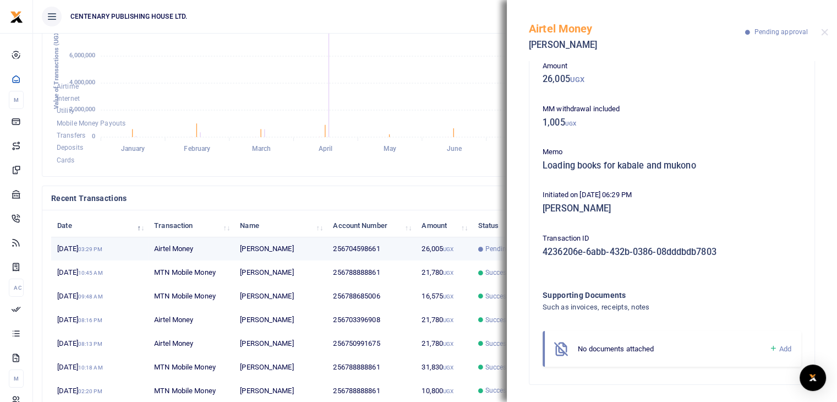
click at [413, 249] on td "256704598661" at bounding box center [371, 249] width 89 height 24
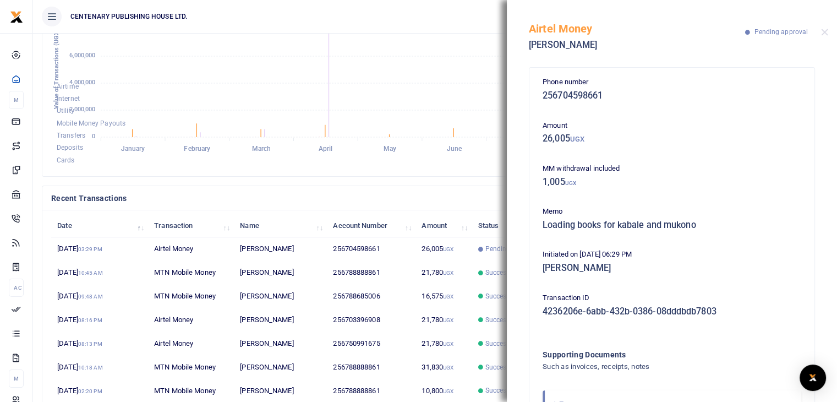
click at [502, 69] on foreignobject "Airtime Internet Utility Mobile Money Payouts Transfers Deposits Cards" at bounding box center [335, 77] width 569 height 182
click at [824, 30] on button "Close" at bounding box center [824, 32] width 7 height 7
